Goal: Connect with others: Connect with others

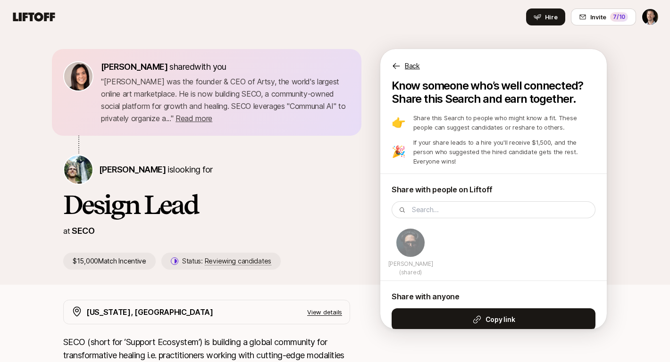
scroll to position [18, 0]
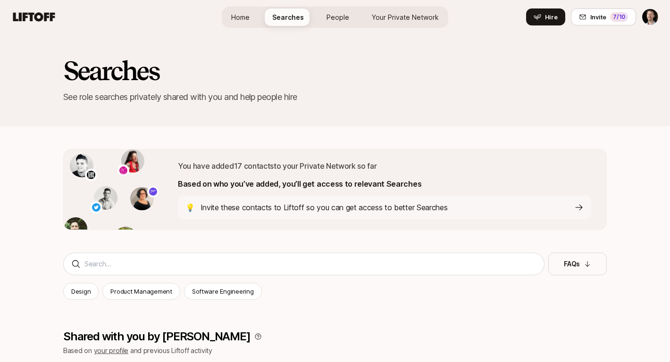
scroll to position [2865, 0]
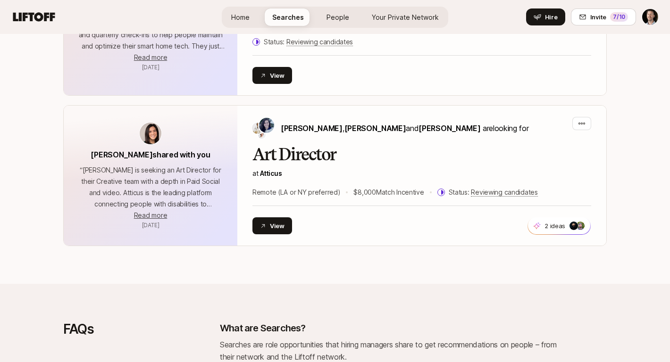
click at [39, 12] on icon at bounding box center [33, 16] width 45 height 13
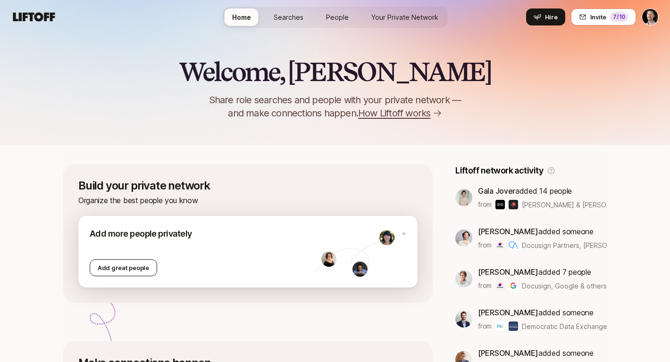
click at [107, 273] on div "Add great people" at bounding box center [123, 267] width 67 height 17
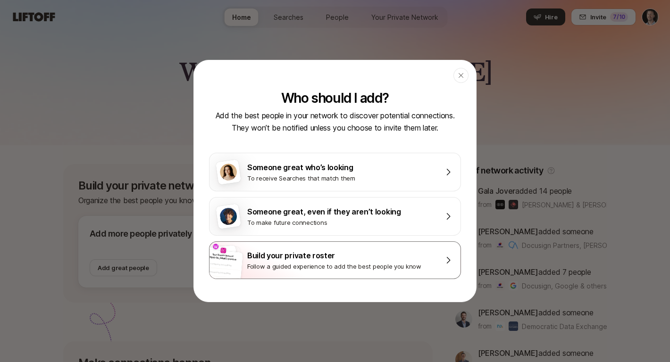
click at [291, 260] on div "Build your private roster" at bounding box center [341, 255] width 189 height 12
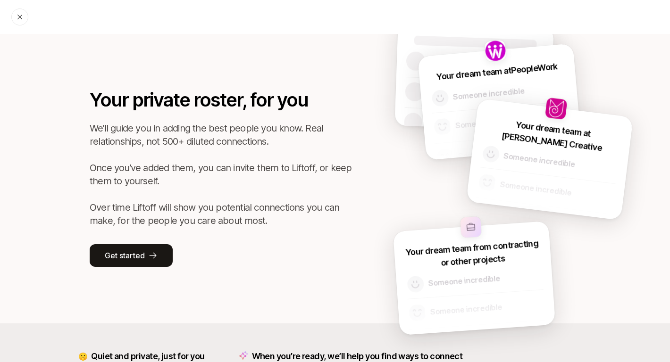
click at [18, 14] on icon at bounding box center [20, 17] width 8 height 8
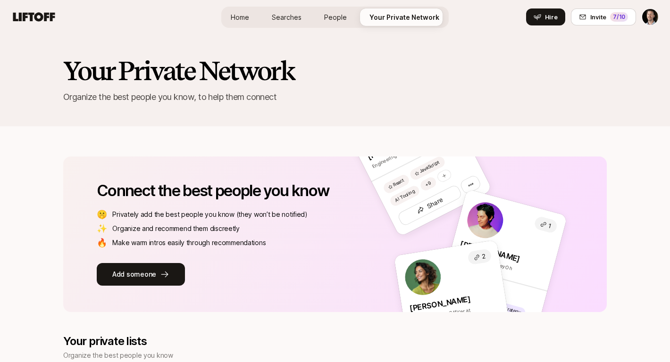
click at [347, 17] on link "People" at bounding box center [335, 16] width 38 height 17
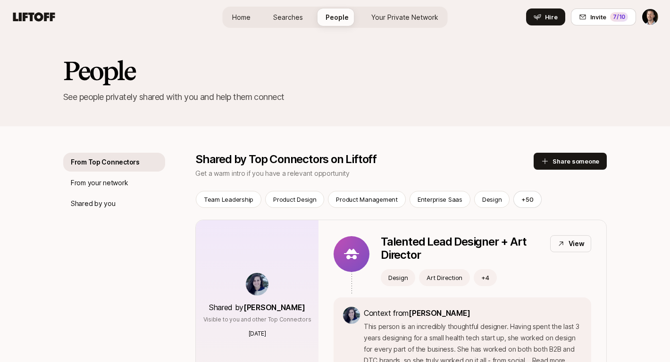
click at [416, 10] on link "Your Private Network" at bounding box center [405, 16] width 82 height 17
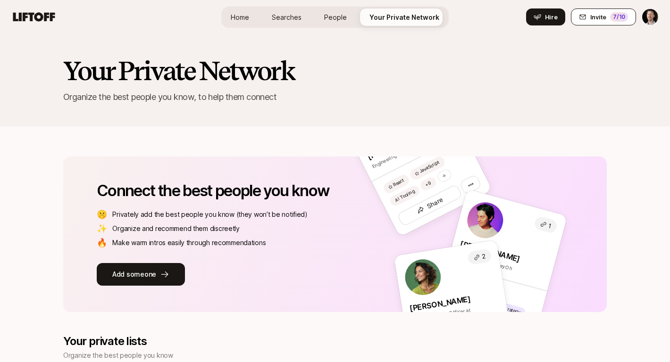
click at [603, 20] on span "Invite" at bounding box center [598, 16] width 16 height 9
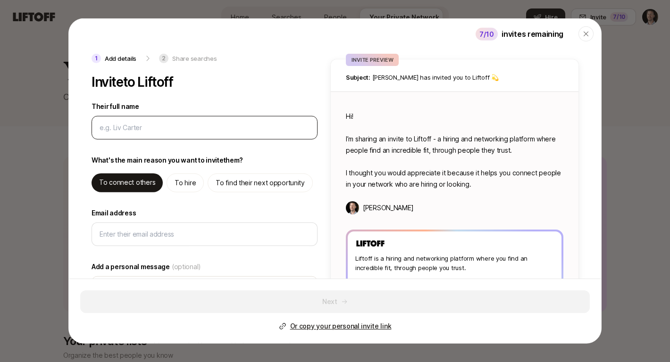
click at [147, 125] on input "Their full name" at bounding box center [204, 127] width 210 height 11
type textarea "x"
type input "C"
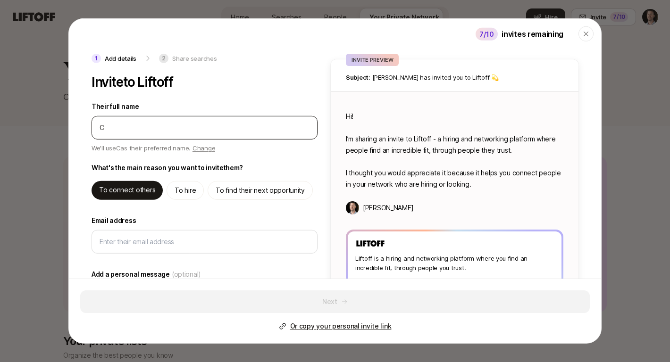
type textarea "x"
type input "Ch"
type textarea "x"
type input "Chj"
type textarea "x"
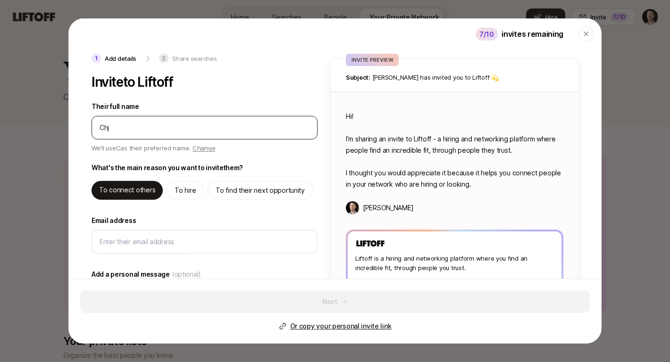
type input "Chjr"
type textarea "x"
type input "Chjri"
type textarea "x"
type input "Chjris"
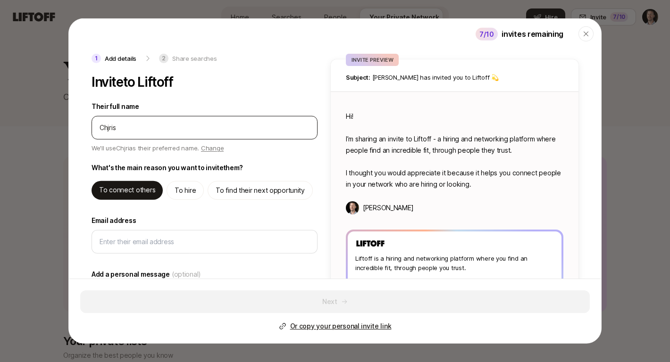
type textarea "x"
type input "Chjris"
type textarea "x"
type input "C"
type textarea "x"
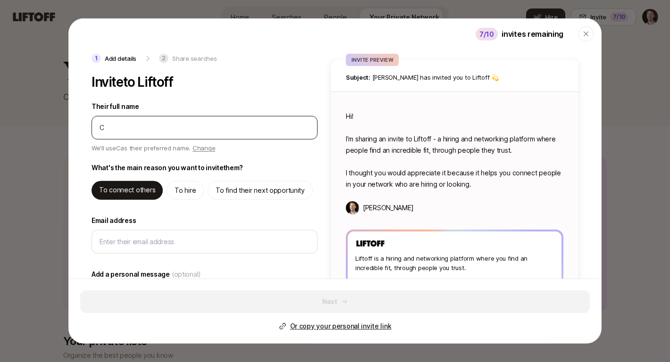
type input "Ch"
type textarea "x"
type input "Chr"
type textarea "x"
type input "Chri"
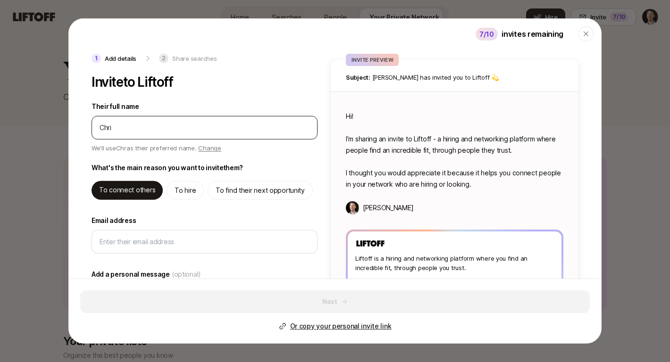
type textarea "x"
type input "[PERSON_NAME]"
type textarea "x"
type input "[PERSON_NAME]"
type textarea "x"
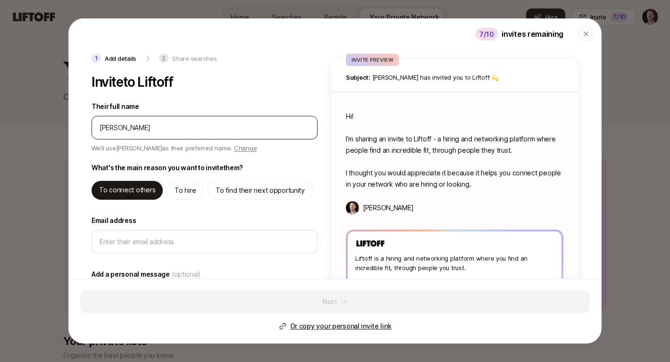
type input "[PERSON_NAME]"
type textarea "x"
type input "[PERSON_NAME]"
type textarea "x"
type input "[PERSON_NAME]"
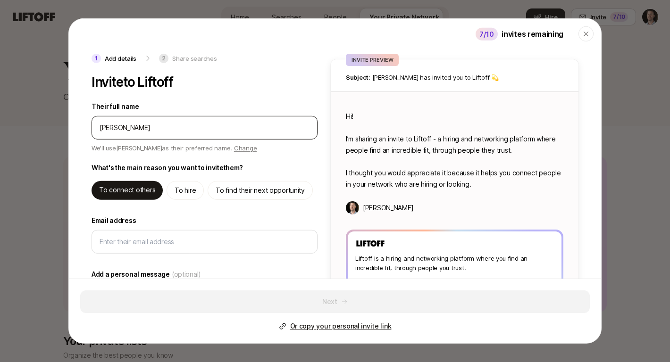
type textarea "x"
type input "[PERSON_NAME]"
type textarea "x"
type input "[PERSON_NAME]"
type textarea "x"
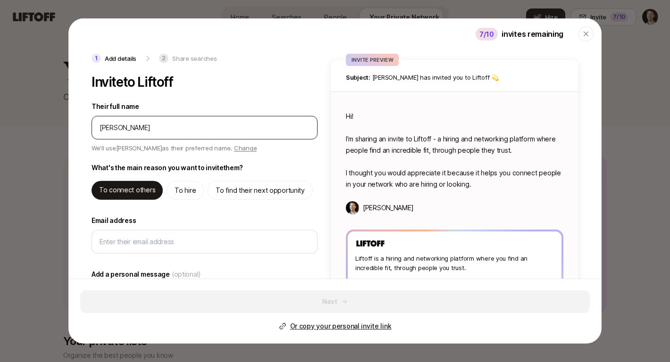
type input "[PERSON_NAME]"
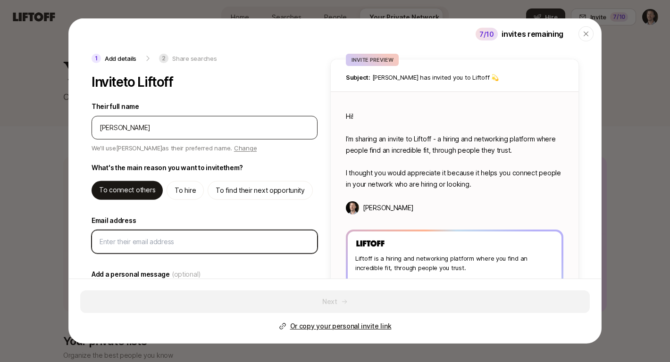
type textarea "x"
type textarea "Hi [PERSON_NAME]! I’m sharing an invite to Liftoff - a hiring and networking pl…"
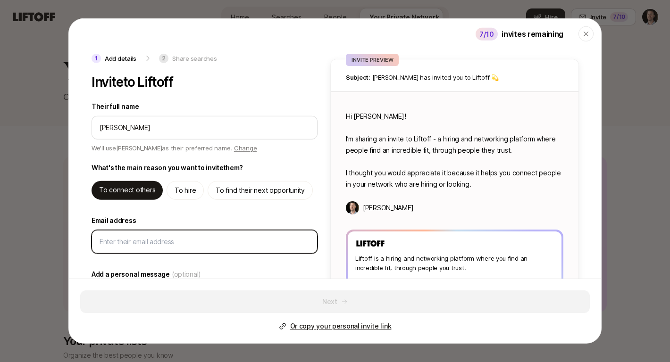
click at [126, 246] on input "Email address" at bounding box center [204, 241] width 210 height 11
paste input "[PERSON_NAME][EMAIL_ADDRESS][PERSON_NAME][DOMAIN_NAME]"
type textarea "x"
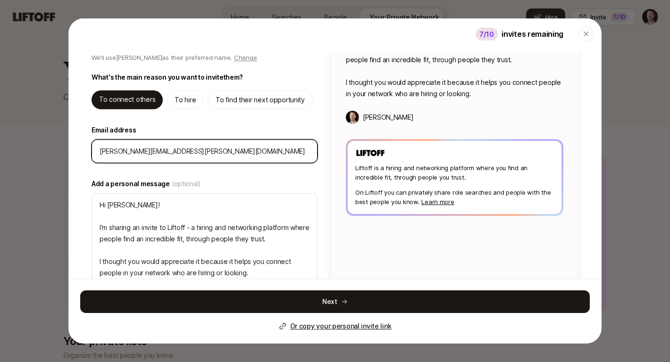
scroll to position [108, 0]
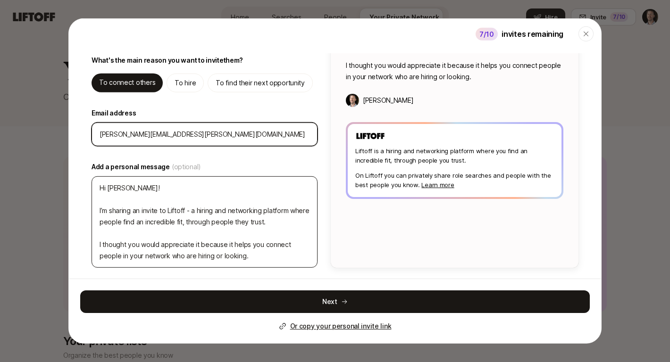
type input "[PERSON_NAME][EMAIL_ADDRESS][PERSON_NAME][DOMAIN_NAME]"
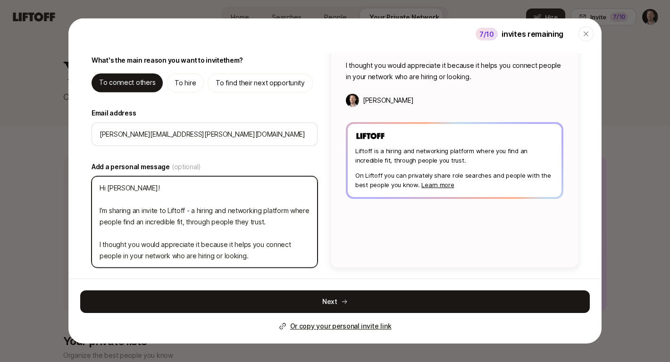
click at [168, 182] on textarea "Hi [PERSON_NAME]! I’m sharing an invite to Liftoff - a hiring and networking pl…" at bounding box center [204, 221] width 226 height 91
type textarea "x"
type textarea "H I’m sharing an invite to Liftoff - a hiring and networking platform where peo…"
type textarea "x"
type textarea "He I’m sharing an invite to Liftoff - a hiring and networking platform where pe…"
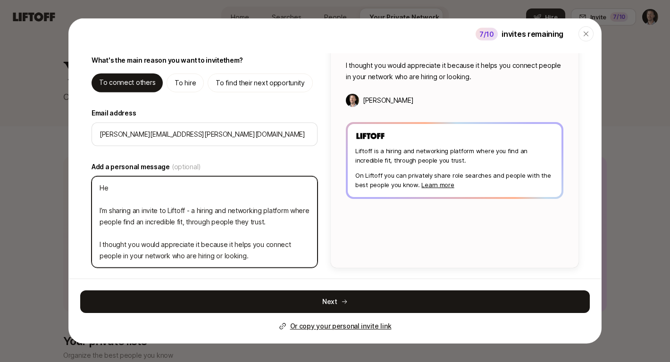
type textarea "x"
type textarea "Hey I’m sharing an invite to Liftoff - a hiring and networking platform where p…"
type textarea "x"
type textarea "Hey I’m sharing an invite to Liftoff - a hiring and networking platform where p…"
type textarea "x"
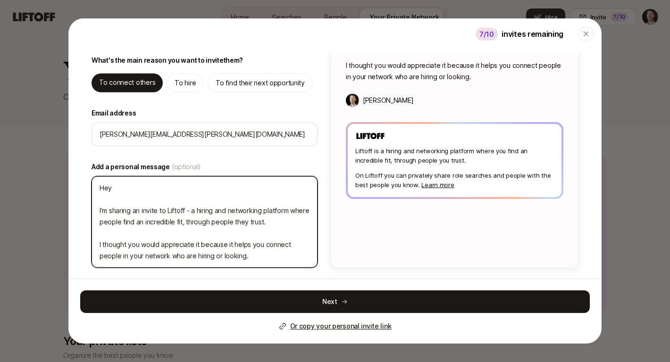
type textarea "Hey f I’m sharing an invite to Liftoff - a hiring and networking platform where…"
type textarea "x"
type textarea "Hey fr I’m sharing an invite to Liftoff - a hiring and networking platform wher…"
type textarea "x"
type textarea "Hey fri I’m sharing an invite to Liftoff - a hiring and networking platform whe…"
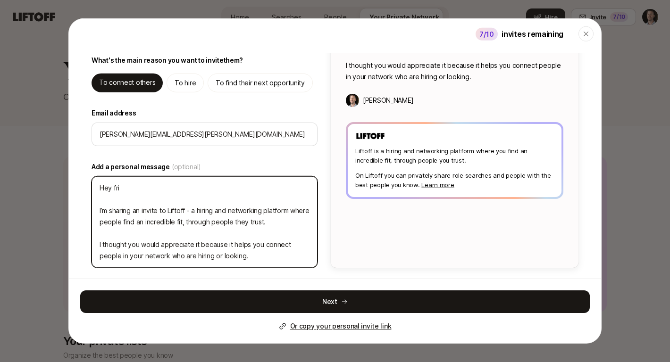
type textarea "x"
type textarea "Hey frie I’m sharing an invite to Liftoff - a hiring and networking platform wh…"
type textarea "x"
type textarea "Hey frien I’m sharing an invite to Liftoff - a hiring and networking platform w…"
type textarea "x"
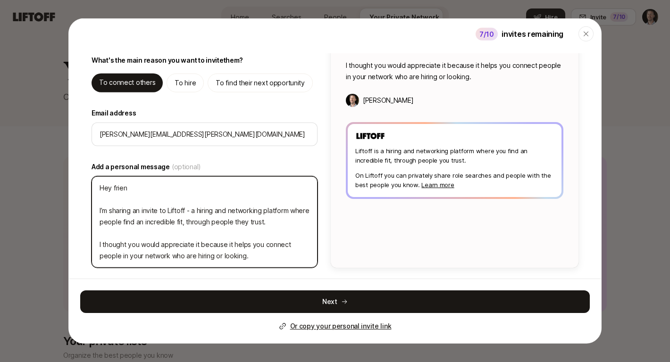
type textarea "Hey friend I’m sharing an invite to Liftoff - a hiring and networking platform …"
type textarea "x"
type textarea "Hey friendo I’m sharing an invite to Liftoff - a hiring and networking platform…"
type textarea "x"
type textarea "Hey friendo! I’m sharing an invite to Liftoff - a hiring and networking platfor…"
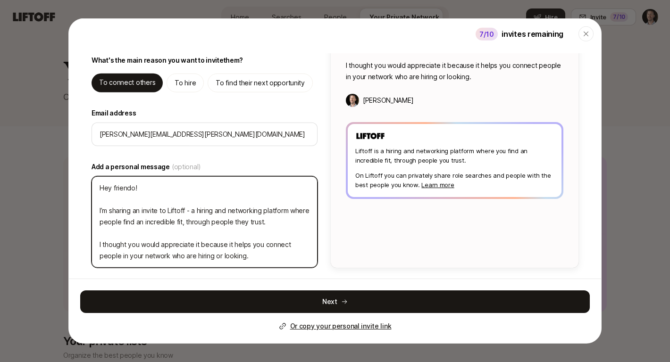
type textarea "x"
type textarea "Hey, friendo! I’m sharing an invite to Liftoff - a hiring and networking platfo…"
type textarea "x"
type textarea "Hey, friendo! I’m sharing an invite to Liftoff - a hiring and networking platfo…"
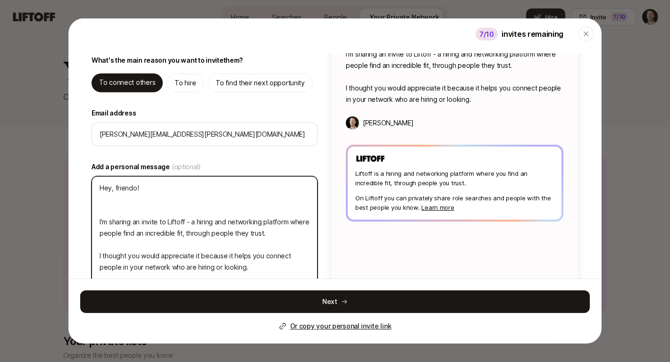
type textarea "x"
type textarea "Hey, friendo! I’m sharing an invite to Liftoff - a hiring and networking platfo…"
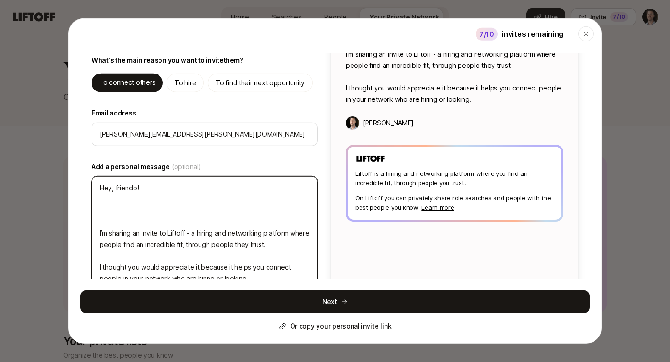
type textarea "x"
type textarea "Hey, friendo! T I’m sharing an invite to Liftoff - a hiring and networking plat…"
type textarea "x"
type textarea "Hey, friendo! Th I’m sharing an invite to Liftoff - a hiring and networking pla…"
type textarea "x"
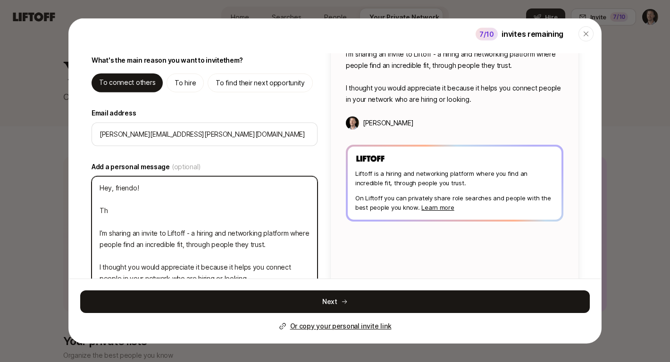
type textarea "Hey, friendo! Tho I’m sharing an invite to Liftoff - a hiring and networking pl…"
type textarea "x"
type textarea "Hey, friendo! Thou I’m sharing an invite to Liftoff - a hiring and networking p…"
type textarea "x"
type textarea "Hey, friendo! [GEOGRAPHIC_DATA] I’m sharing an invite to Liftoff - a hiring and…"
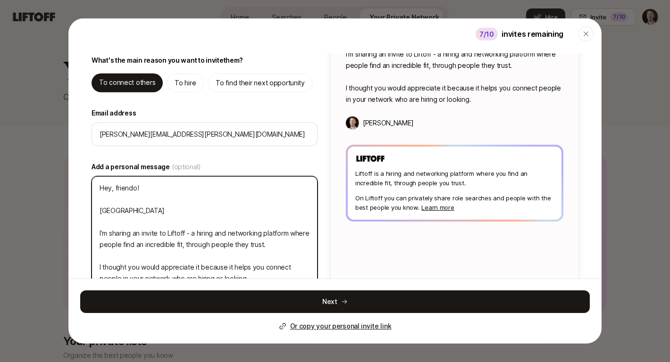
type textarea "x"
type textarea "Hey, friendo! Though I’m sharing an invite to Liftoff - a hiring and networking…"
type textarea "x"
type textarea "Hey, friendo! Thought I’m sharing an invite to Liftoff - a hiring and networkin…"
type textarea "x"
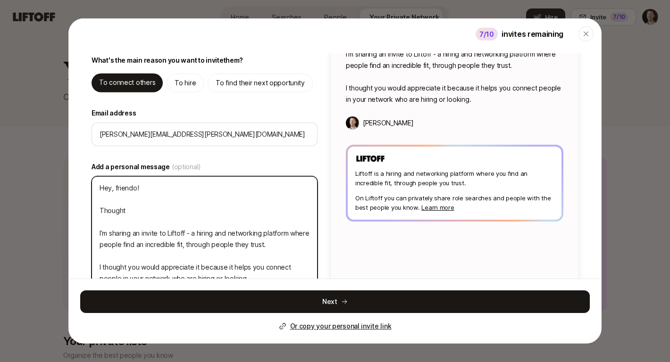
type textarea "Hey, friendo! Thought I’m sharing an invite to Liftoff - a hiring and networkin…"
type textarea "x"
type textarea "Hey, friendo! Thought y I’m sharing an invite to Liftoff - a hiring and network…"
type textarea "x"
type textarea "Hey, friendo! Thought yo I’m sharing an invite to Liftoff - a hiring and networ…"
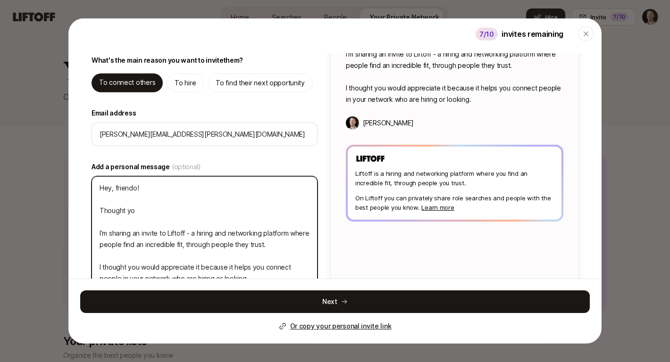
type textarea "x"
type textarea "Hey, friendo! Thought you I’m sharing an invite to Liftoff - a hiring and netwo…"
type textarea "x"
type textarea "Hey, friendo! Thought you I’m sharing an invite to Liftoff - a hiring and netwo…"
type textarea "x"
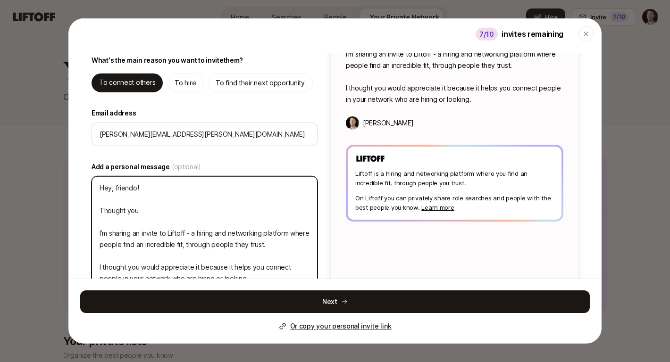
type textarea "Hey, friendo! Thought you m I’m sharing an invite to Liftoff - a hiring and net…"
type textarea "x"
type textarea "Hey, friendo! Thought you mi I’m sharing an invite to Liftoff - a hiring and ne…"
type textarea "x"
type textarea "Hey, friendo! Thought you mig I’m sharing an invite to Liftoff - a hiring and n…"
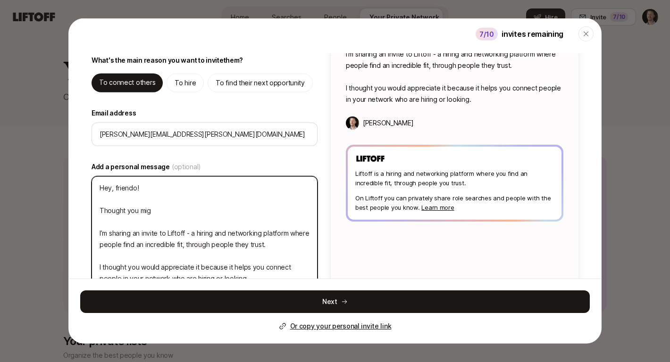
type textarea "x"
type textarea "Hey, friendo! Thought you migh I’m sharing an invite to Liftoff - a hiring and …"
type textarea "x"
type textarea "Hey, friendo! Thought you might I’m sharing an invite to Liftoff - a hiring and…"
type textarea "x"
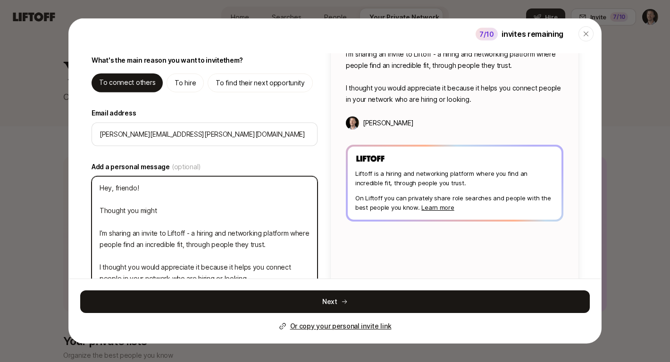
type textarea "Hey, friendo! Thought you might I’m sharing an invite to Liftoff - a hiring and…"
type textarea "x"
type textarea "Hey, friendo! Thought you might a I’m sharing an invite to Liftoff - a hiring a…"
type textarea "x"
type textarea "Hey, friendo! Thought you might ap I’m sharing an invite to Liftoff - a hiring …"
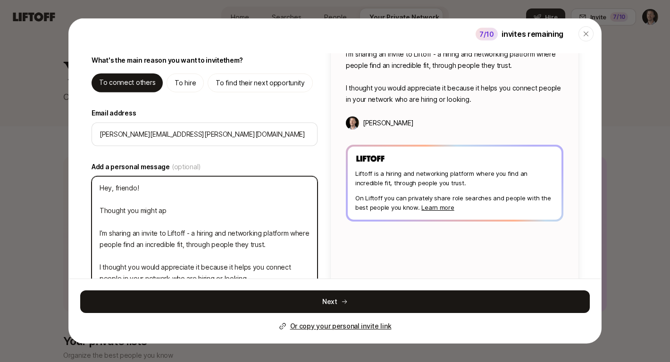
type textarea "x"
type textarea "Hey, friendo! Thought you might app I’m sharing an invite to Liftoff - a hiring…"
type textarea "x"
type textarea "Hey, friendo! Thought you might appr I’m sharing an invite to Liftoff - a hirin…"
type textarea "x"
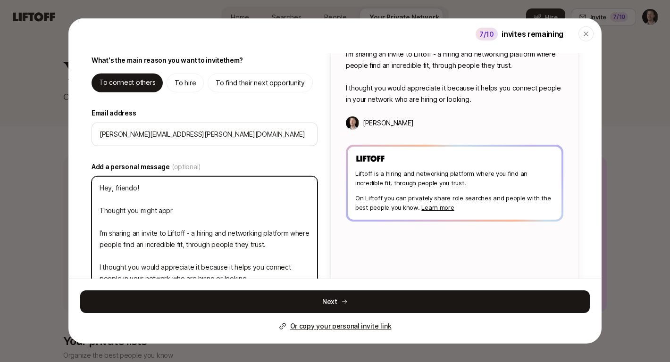
type textarea "Hey, friendo! Thought you might apprc I’m sharing an invite to Liftoff - a hiri…"
type textarea "x"
type textarea "Hey, friendo! Thought you might appr I’m sharing an invite to Liftoff - a hirin…"
type textarea "x"
type textarea "Hey, friendo! Thought you might appre I’m sharing an invite to Liftoff - a hiri…"
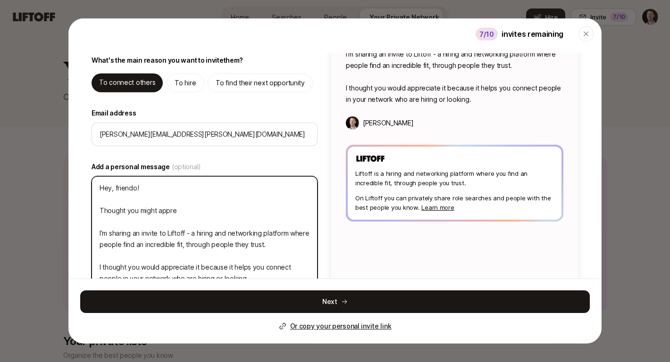
type textarea "x"
type textarea "Hey, friendo! Thought you might apprec I’m sharing an invite to Liftoff - a hir…"
type textarea "x"
type textarea "Hey, friendo! Thought you might appreci I’m sharing an invite to Liftoff - a hi…"
type textarea "x"
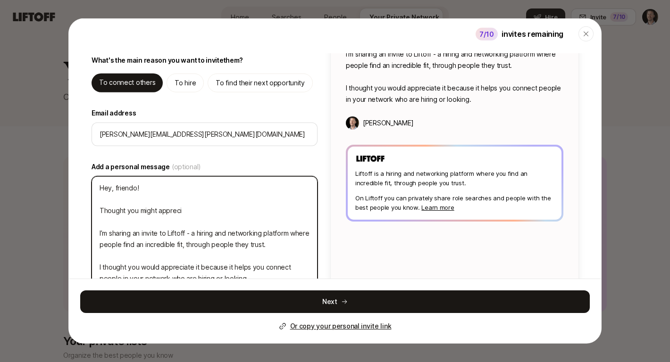
type textarea "Hey, friendo! Thought you might apprecia I’m sharing an invite to Liftoff - a h…"
type textarea "x"
type textarea "Hey, friendo! Thought you might appreciat I’m sharing an invite to Liftoff - a …"
type textarea "x"
type textarea "Hey, friendo! Thought you might appreciate I’m sharing an invite to Liftoff - a…"
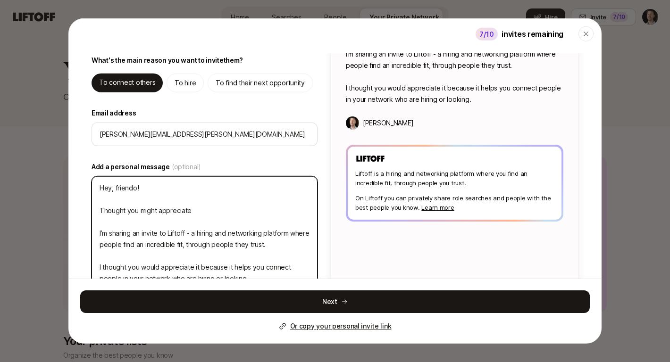
type textarea "x"
type textarea "Hey, friendo! Thought you might appreciate I’m sharing an invite to Liftoff - a…"
type textarea "x"
type textarea "Hey, friendo! Thought you might appreciate b I’m sharing an invite to Liftoff -…"
type textarea "x"
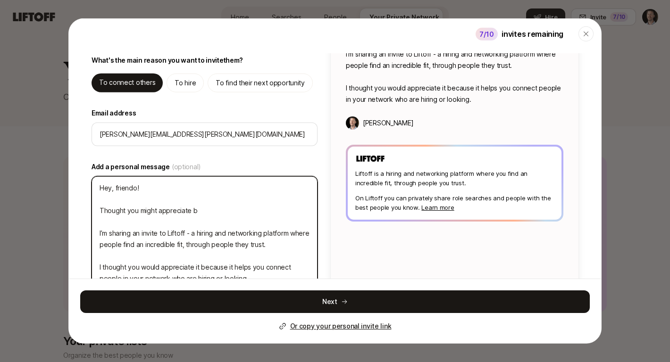
type textarea "Hey, friendo! Thought you might appreciate be I’m sharing an invite to Liftoff …"
type textarea "x"
type textarea "Hey, friendo! Thought you might appreciate bei I’m sharing an invite to Liftoff…"
type textarea "x"
type textarea "Hey, friendo! Thought you might appreciate bein I’m sharing an invite to Liftof…"
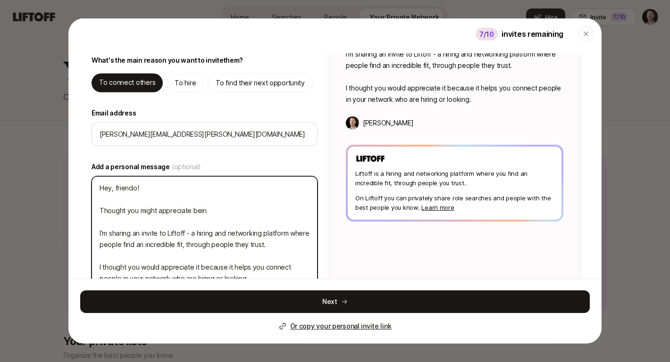
type textarea "x"
type textarea "Hey, friendo! Thought you might appreciate being I’m sharing an invite to Lifto…"
type textarea "x"
type textarea "Hey, friendo! Thought you might appreciate being I’m sharing an invite to Lifto…"
type textarea "x"
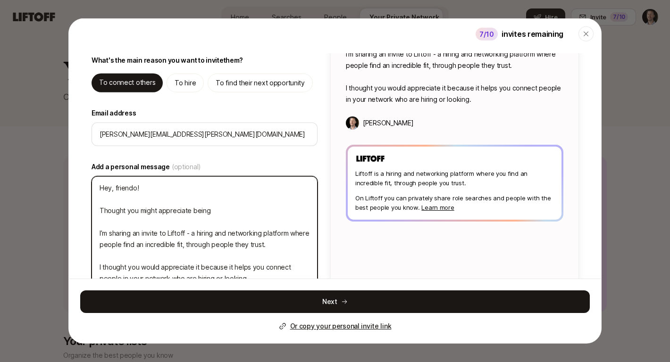
type textarea "Hey, friendo! Thought you might appreciate being p I’m sharing an invite to Lif…"
type textarea "x"
type textarea "Hey, friendo! Thought you might appreciate being pa I’m sharing an invite to Li…"
type textarea "x"
type textarea "Hey, friendo! Thought you might appreciate being par I’m sharing an invite to L…"
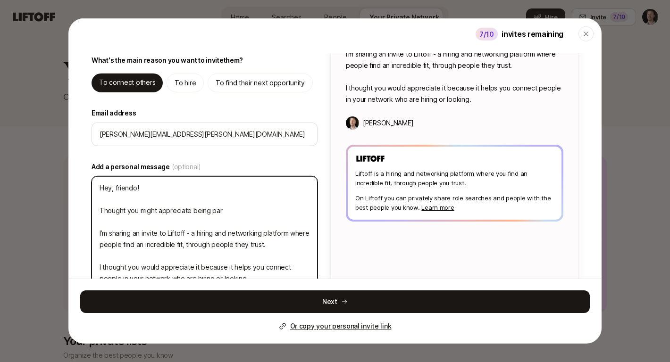
type textarea "x"
type textarea "Hey, friendo! Thought you might appreciate being part I’m sharing an invite to …"
type textarea "x"
type textarea "Hey, friendo! Thought you might appreciate being part I’m sharing an invite to …"
type textarea "x"
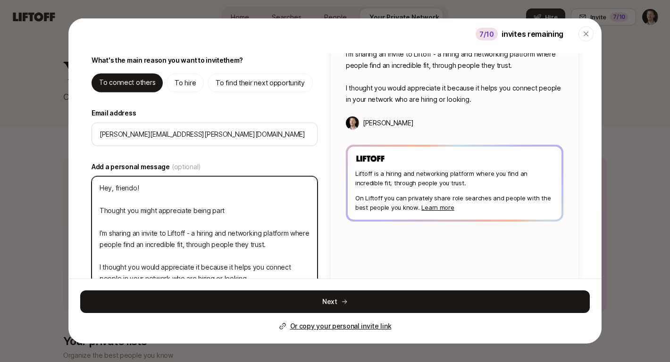
type textarea "Hey, friendo! Thought you might appreciate being part o I’m sharing an invite t…"
type textarea "x"
type textarea "Hey, friendo! Thought you might appreciate being part of I’m sharing an invite …"
type textarea "x"
type textarea "Hey, friendo! Thought you might appreciate being part of I’m sharing an invite …"
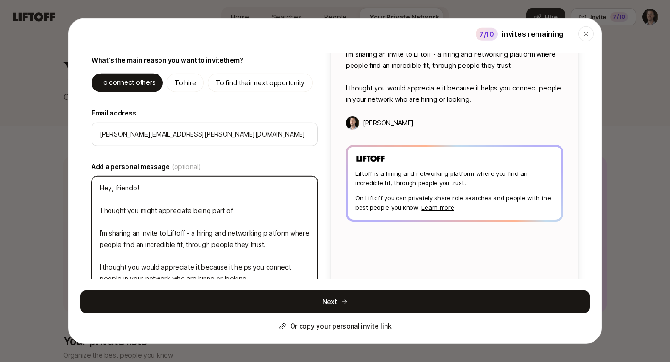
type textarea "x"
type textarea "Hey, friendo! Thought you might appreciate being part of t I’m sharing an invit…"
type textarea "x"
type textarea "Hey, friendo! Thought you might appreciate being part of th I’m sharing an invi…"
type textarea "x"
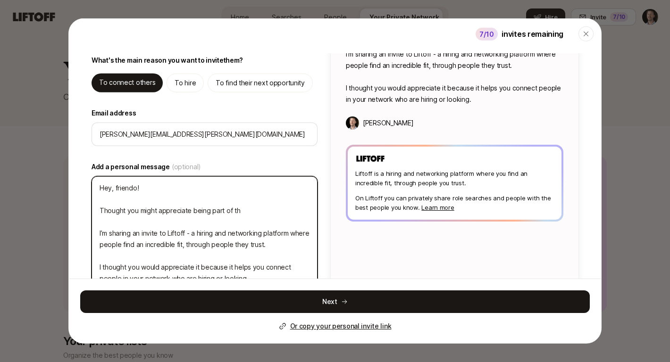
type textarea "Hey, friendo! Thought you might appreciate being part of thi I’m sharing an inv…"
type textarea "x"
type textarea "Hey, friendo! Thought you might appreciate being part of this I’m sharing an in…"
type textarea "x"
type textarea "Hey, friendo! Thought you might appreciate being part of this I’m sharing an in…"
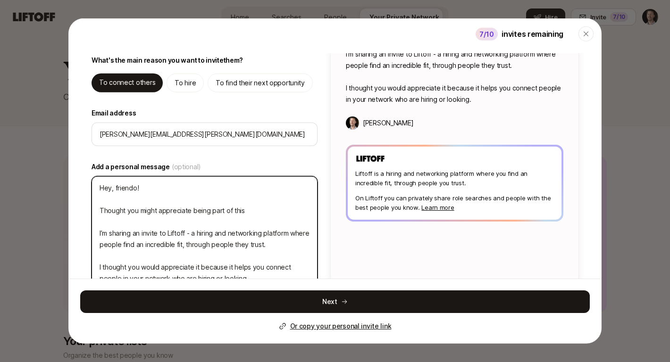
type textarea "x"
type textarea "Hey, friendo! Thought you might appreciate being part of this h I’m sharing an …"
type textarea "x"
type textarea "Hey, friendo! Thought you might appreciate being part of this hi I’m sharing an…"
type textarea "x"
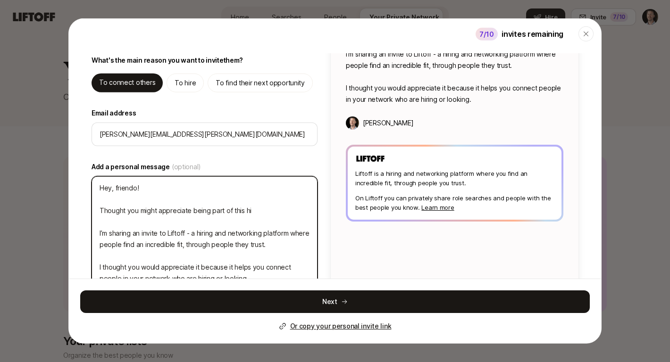
type textarea "Hey, friendo! Thought you might appreciate being part of this hir I’m sharing a…"
type textarea "x"
type textarea "Hey, friendo! Thought you might appreciate being part of this I’m sharing an in…"
type textarea "x"
type textarea "Hey, friendo! Thought you might appreciate being part of this b I’m sharing an …"
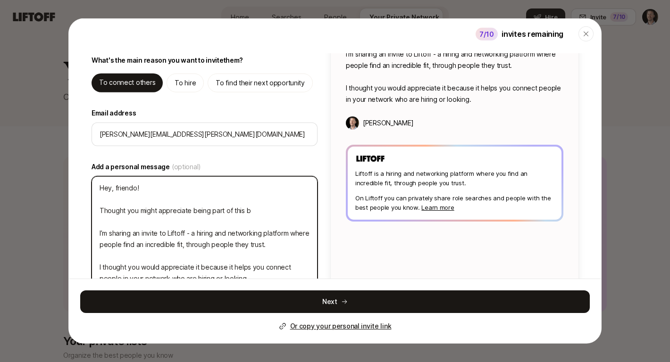
type textarea "x"
type textarea "Hey, friendo! Thought you might appreciate being part of this be I’m sharing an…"
type textarea "x"
type textarea "Hey, friendo! Thought you might appreciate being part of this bet I’m sharing a…"
type textarea "x"
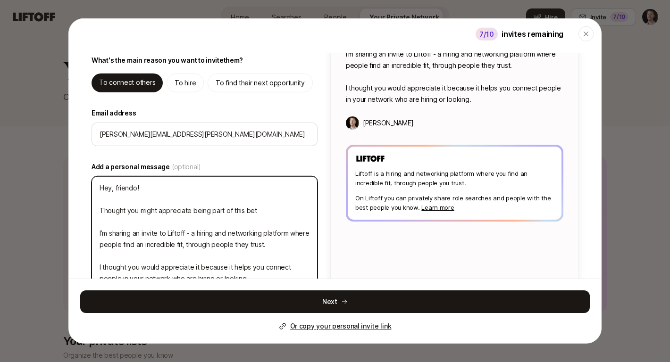
type textarea "Hey, friendo! Thought you might appreciate being part of this beta I’m sharing …"
type textarea "x"
type textarea "Hey, friendo! Thought you might appreciate being part of this beta, I’m sharing…"
type textarea "x"
type textarea "Hey, friendo! Thought you might appreciate being part of this beta, I’m sharing…"
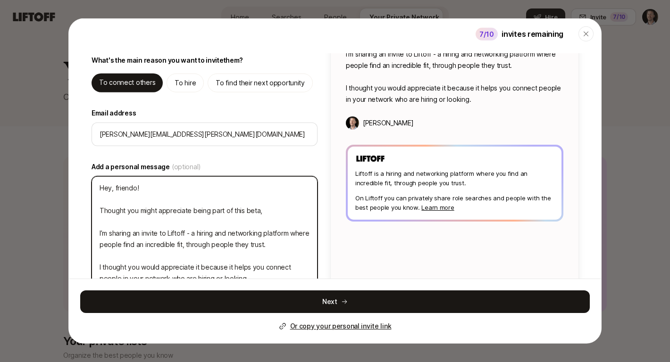
type textarea "x"
type textarea "Hey, friendo! Thought you might appreciate being part of this beta, a I’m shari…"
type textarea "x"
type textarea "Hey, friendo! Thought you might appreciate being part of this beta, a I’m shari…"
type textarea "x"
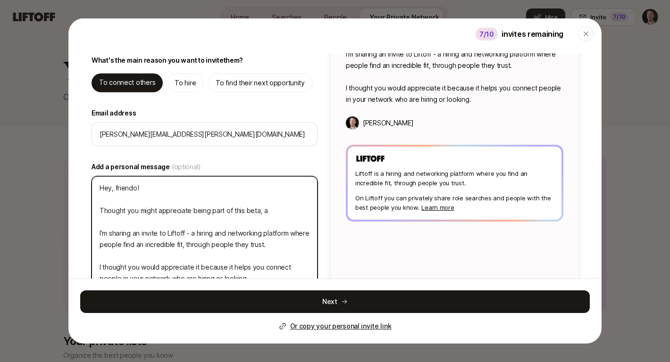
type textarea "Hey, friendo! Thought you might appreciate being part of this beta, I’m sharing…"
type textarea "x"
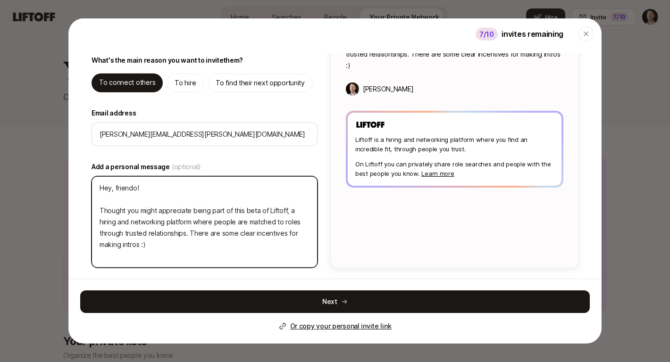
scroll to position [96, 0]
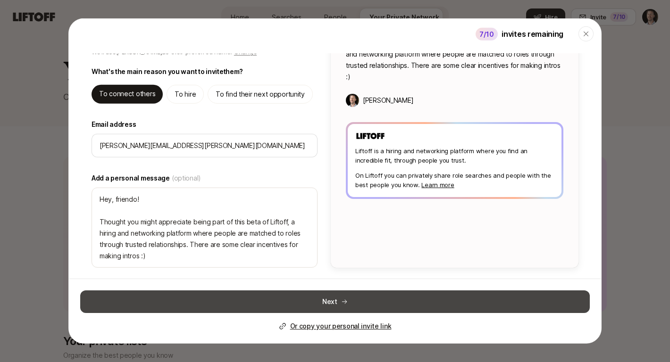
click at [326, 301] on button "Next" at bounding box center [334, 301] width 509 height 23
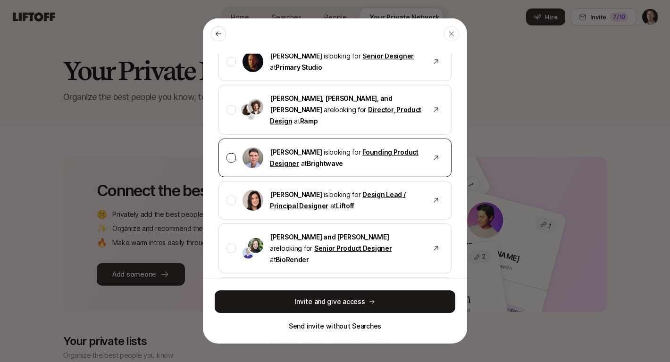
scroll to position [224, 0]
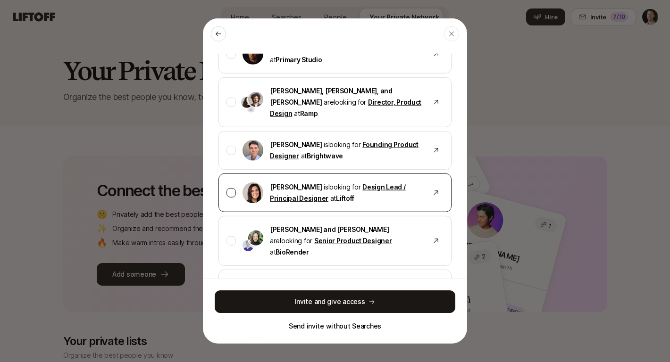
click at [228, 188] on div at bounding box center [230, 192] width 9 height 9
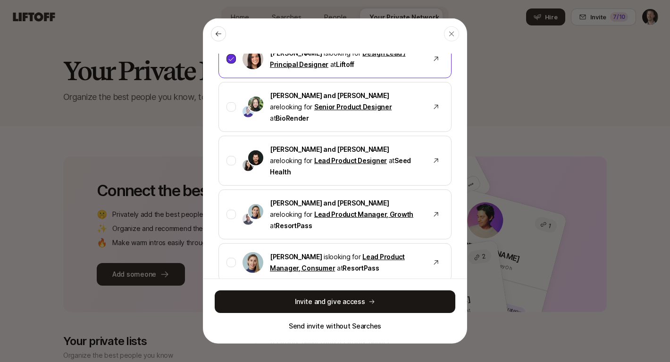
scroll to position [363, 0]
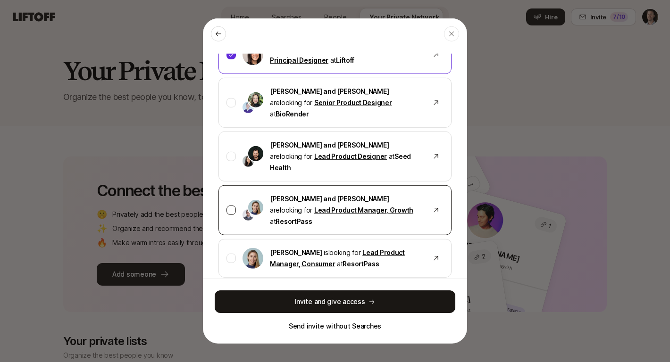
click at [232, 206] on div at bounding box center [230, 210] width 9 height 9
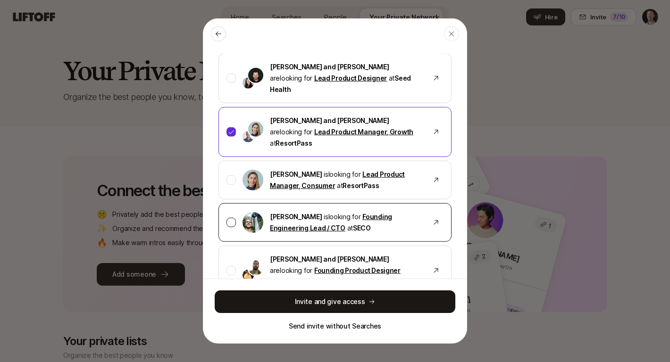
scroll to position [442, 0]
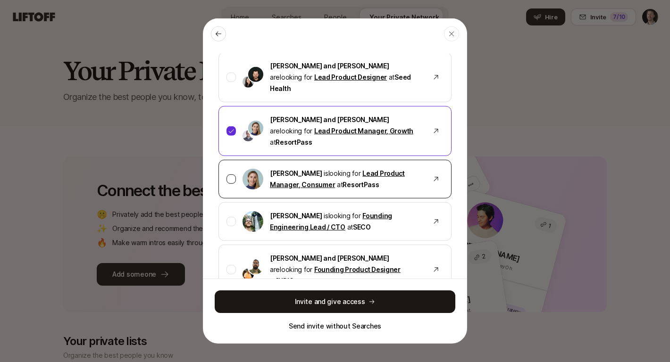
click at [233, 174] on div at bounding box center [230, 178] width 9 height 9
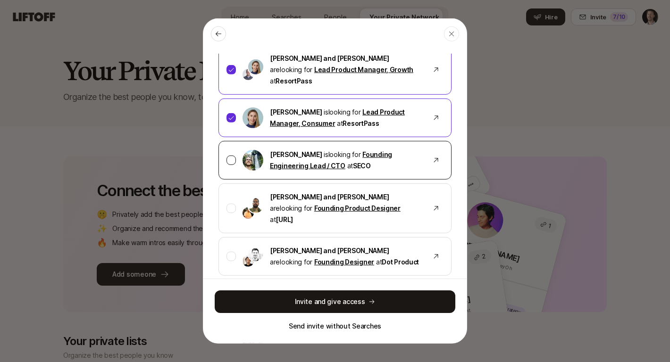
scroll to position [506, 0]
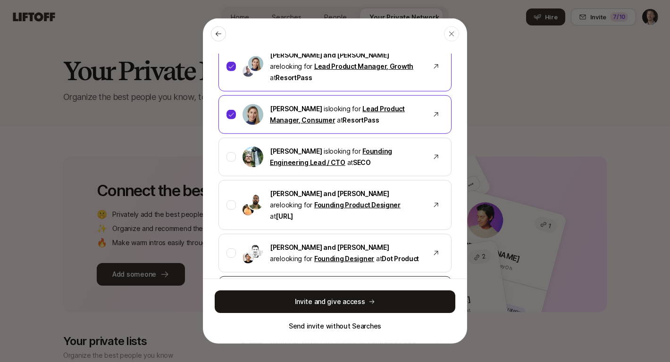
click at [229, 291] on div at bounding box center [230, 295] width 9 height 9
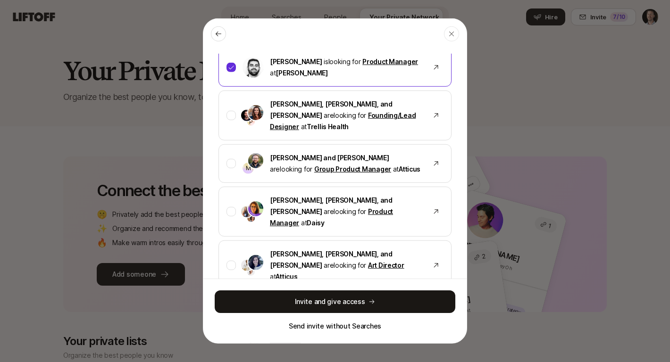
scroll to position [741, 0]
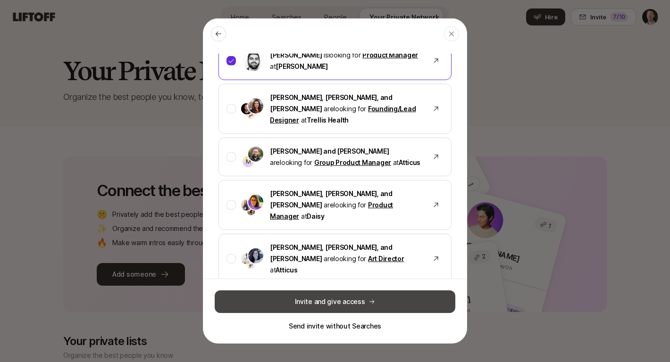
click at [372, 301] on icon at bounding box center [371, 301] width 7 height 7
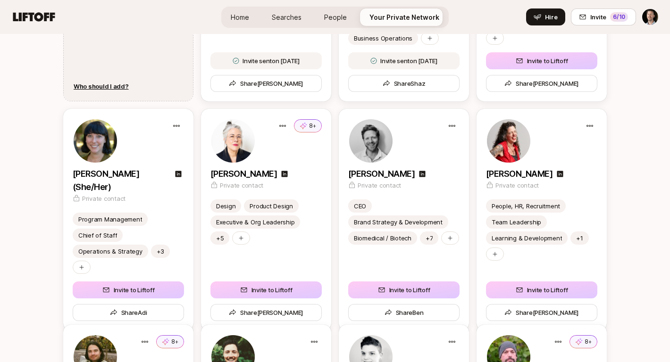
scroll to position [811, 0]
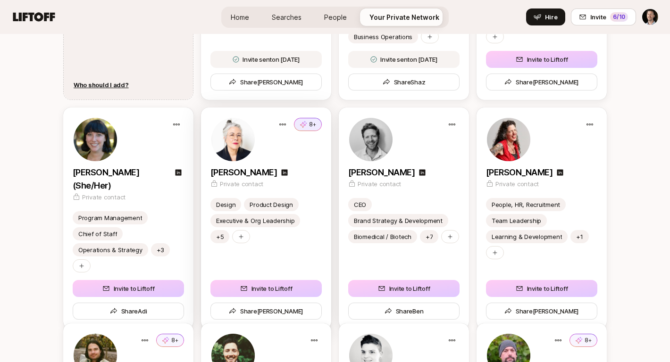
click at [302, 123] on icon at bounding box center [303, 124] width 8 height 9
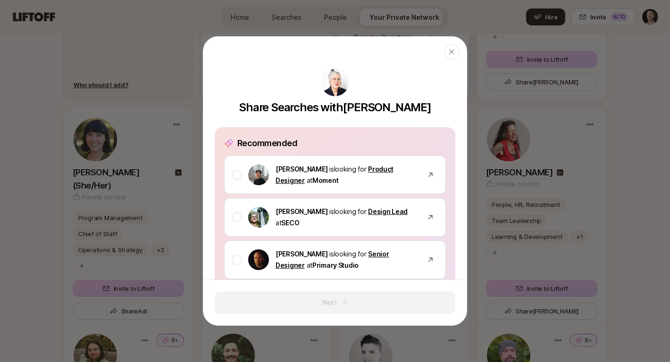
click at [451, 50] on icon "button" at bounding box center [452, 52] width 8 height 8
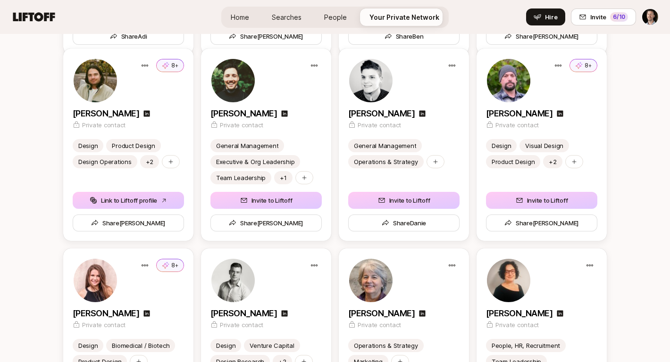
scroll to position [1093, 0]
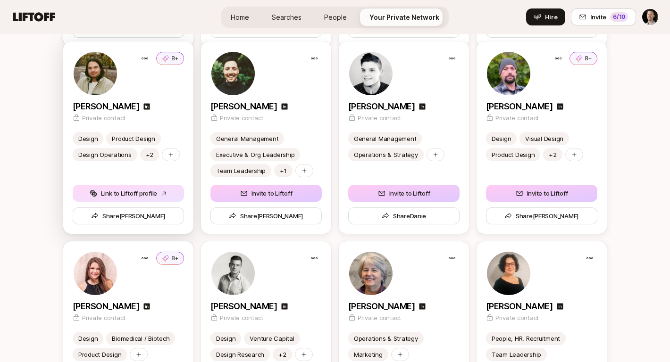
click at [141, 191] on button "Link to Liftoff profile" at bounding box center [128, 193] width 111 height 17
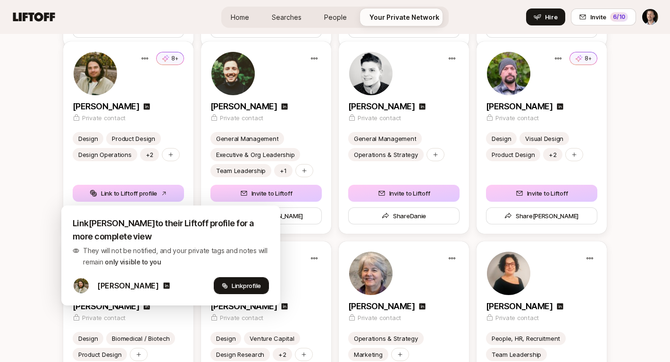
click at [253, 289] on span "profile" at bounding box center [252, 286] width 18 height 8
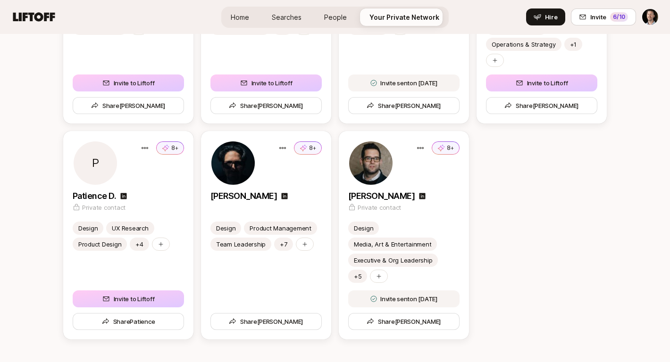
scroll to position [1421, 0]
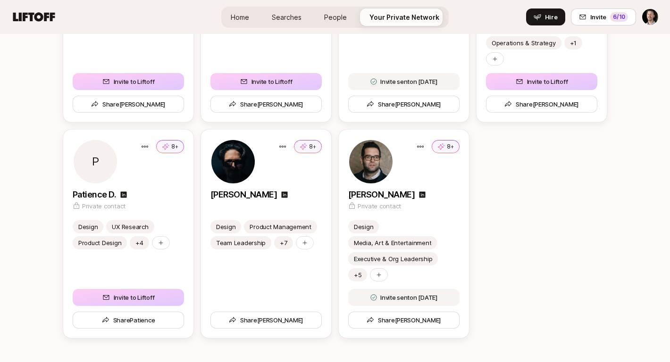
click at [561, 185] on div "P 8+ Patience D. Private contact Design UX Research Product Design +4 Invite to…" at bounding box center [334, 234] width 543 height 208
